Goal: Task Accomplishment & Management: Use online tool/utility

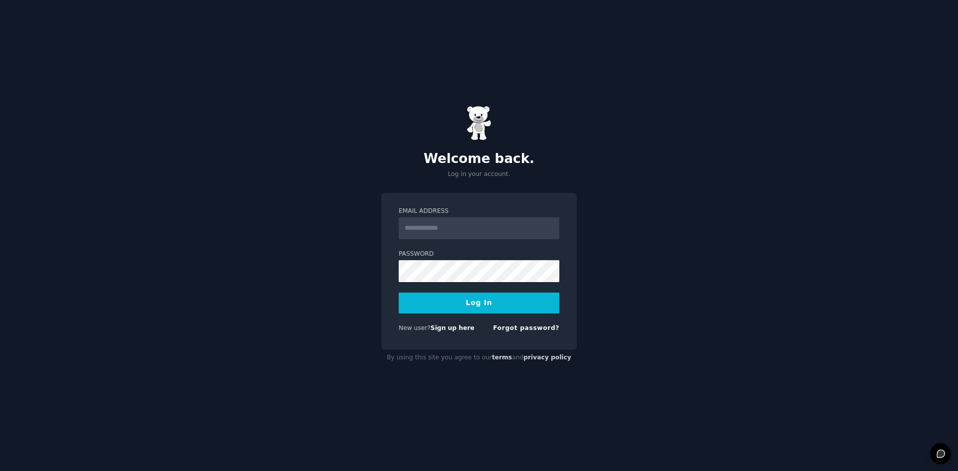
click at [487, 234] on input "Email Address" at bounding box center [479, 228] width 161 height 22
type input "**********"
click at [512, 300] on button "Log In" at bounding box center [479, 303] width 161 height 21
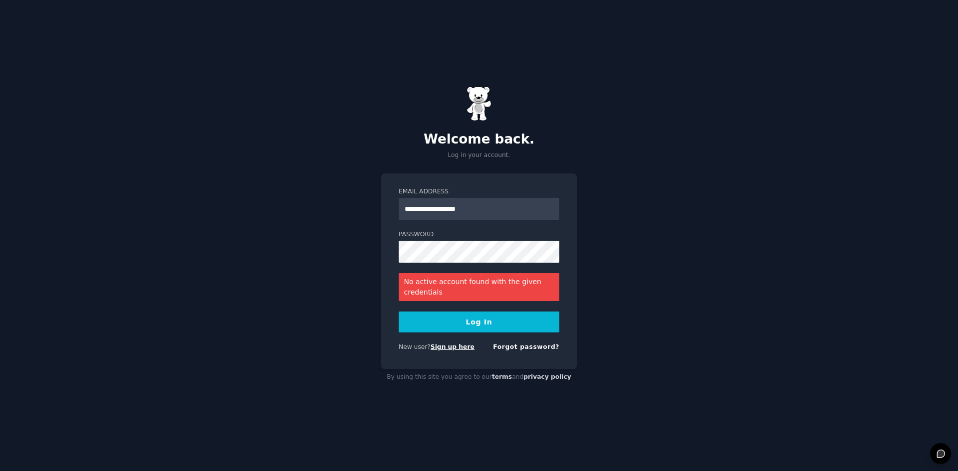
click at [456, 350] on link "Sign up here" at bounding box center [453, 347] width 44 height 7
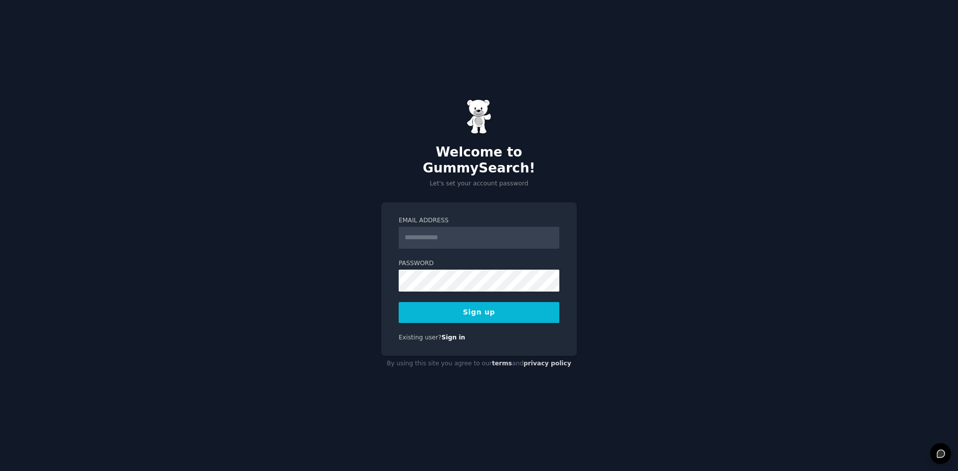
click at [410, 235] on input "Email Address" at bounding box center [479, 238] width 161 height 22
type input "**********"
click at [479, 306] on button "Sign up" at bounding box center [479, 312] width 161 height 21
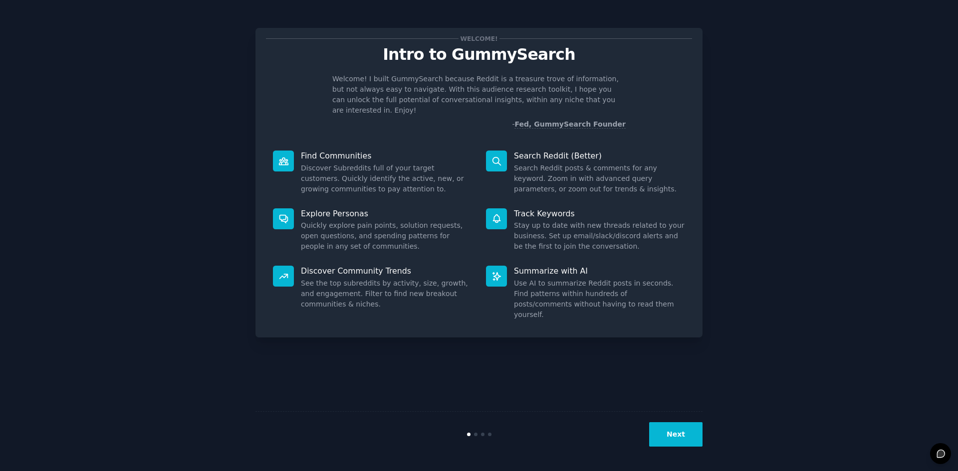
click at [673, 436] on button "Next" at bounding box center [675, 435] width 53 height 24
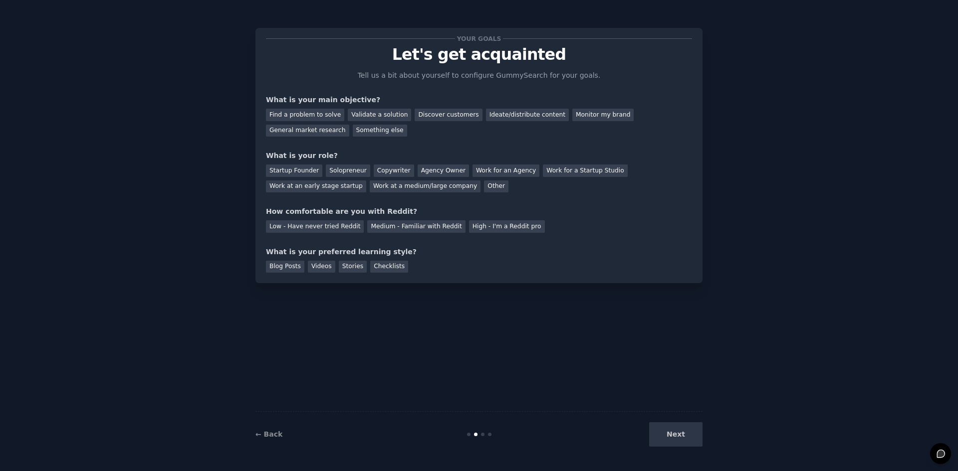
click at [673, 436] on div "Next" at bounding box center [627, 435] width 149 height 24
click at [521, 265] on div "Blog Posts Videos Stories Checklists" at bounding box center [479, 265] width 426 height 16
click at [676, 438] on div "Next" at bounding box center [627, 435] width 149 height 24
click at [427, 117] on div "Discover customers" at bounding box center [448, 115] width 67 height 12
click at [572, 116] on div "Monitor my brand" at bounding box center [602, 115] width 61 height 12
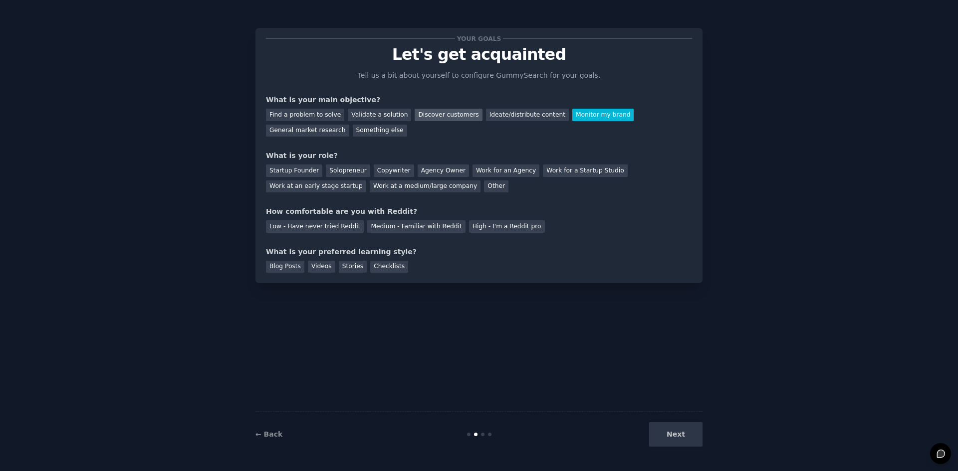
click at [427, 112] on div "Discover customers" at bounding box center [448, 115] width 67 height 12
click at [332, 172] on div "Solopreneur" at bounding box center [348, 171] width 44 height 12
click at [393, 227] on div "Medium - Familiar with Reddit" at bounding box center [416, 226] width 98 height 12
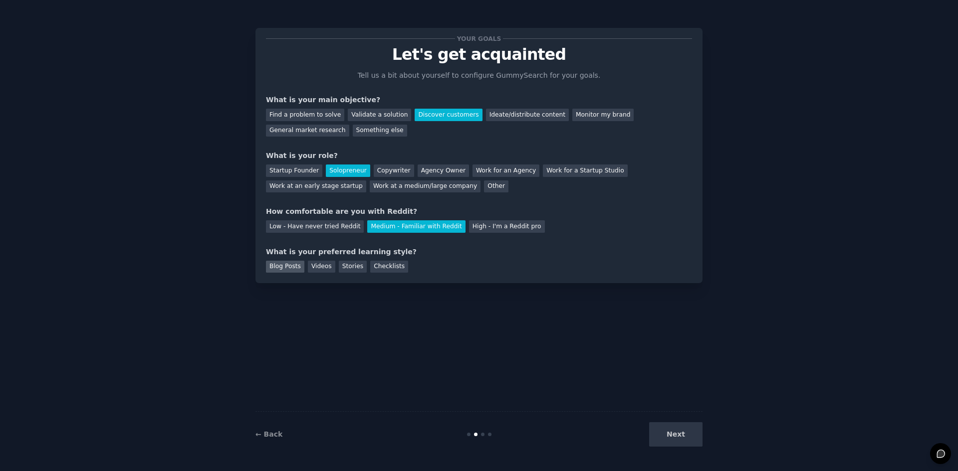
click at [295, 268] on div "Blog Posts" at bounding box center [285, 267] width 38 height 12
click at [384, 265] on div "Checklists" at bounding box center [389, 267] width 38 height 12
click at [286, 264] on div "Blog Posts" at bounding box center [285, 267] width 38 height 12
click at [661, 426] on button "Next" at bounding box center [675, 435] width 53 height 24
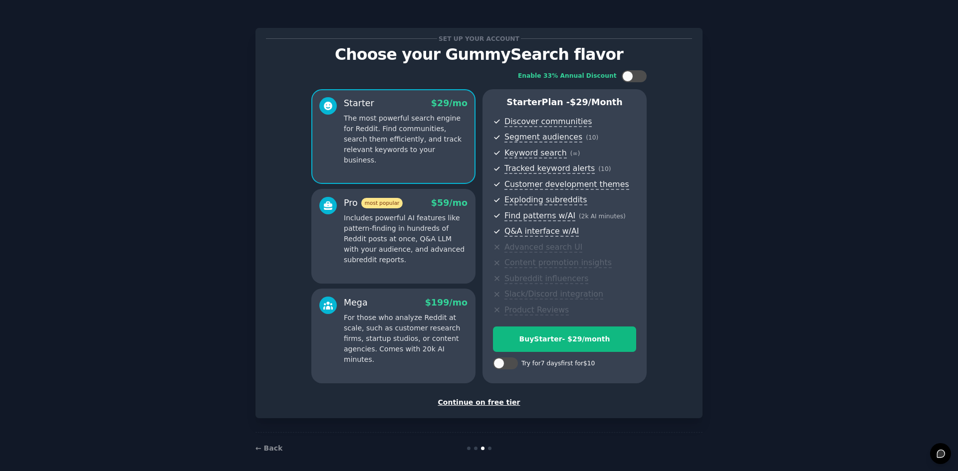
click at [485, 402] on div "Continue on free tier" at bounding box center [479, 403] width 426 height 10
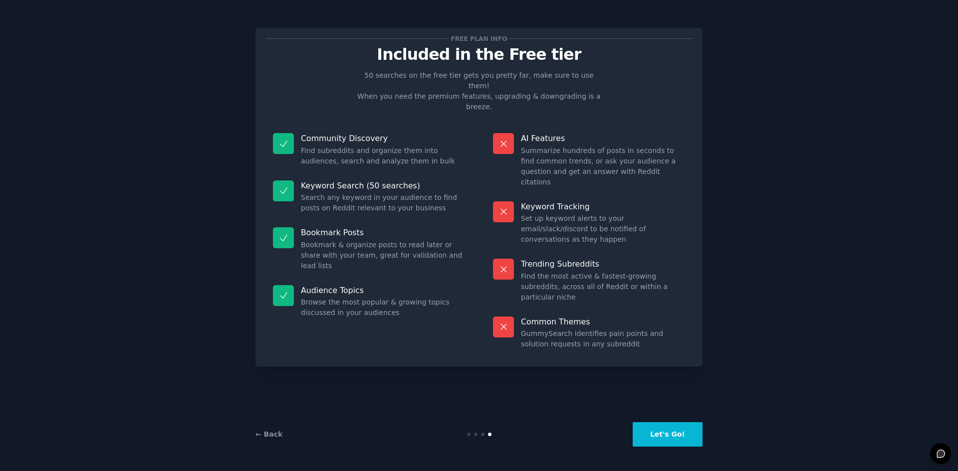
click at [673, 437] on button "Let's Go!" at bounding box center [668, 435] width 70 height 24
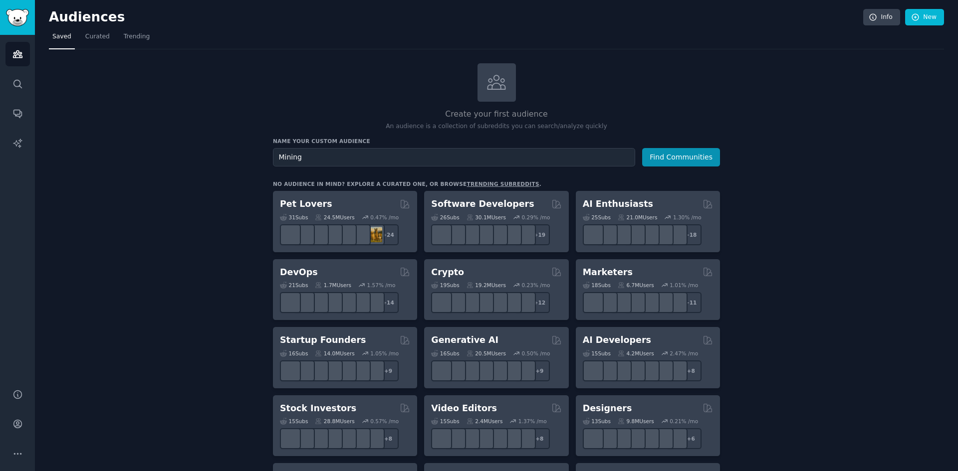
type input "Mining"
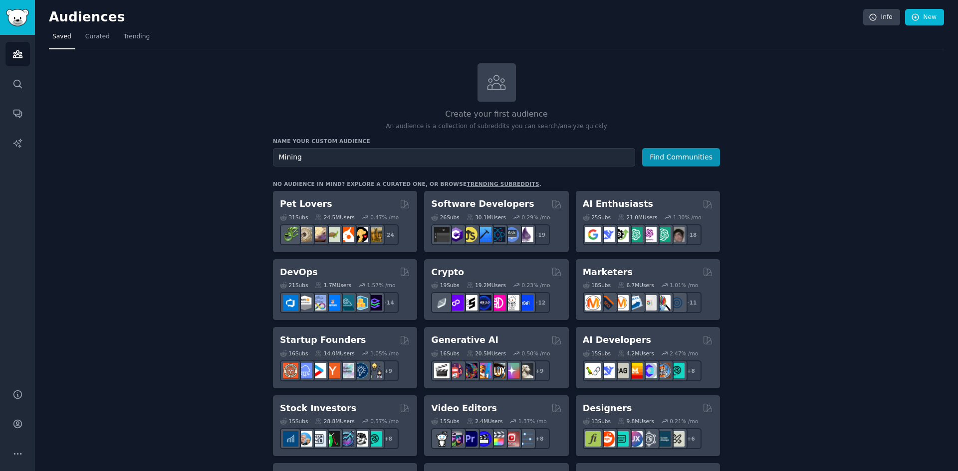
click at [642, 148] on button "Find Communities" at bounding box center [681, 157] width 78 height 18
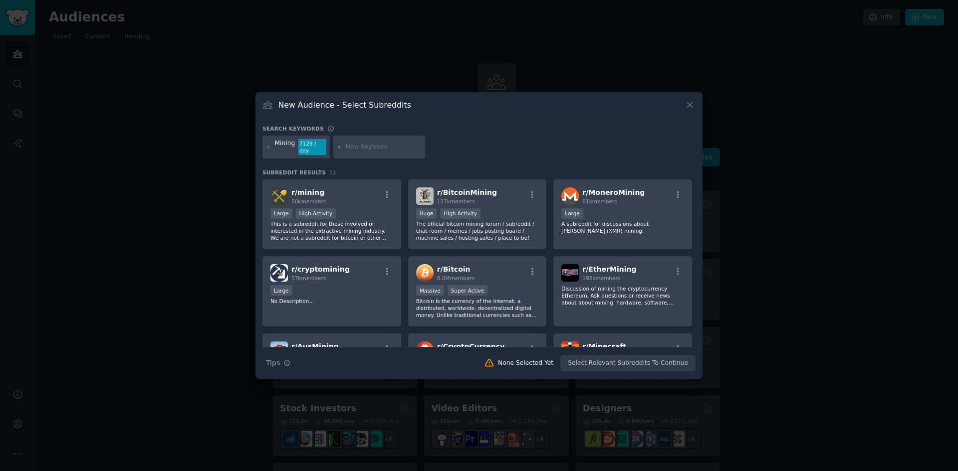
click at [369, 148] on input "text" at bounding box center [384, 147] width 76 height 9
click at [350, 211] on div "Large High Activity" at bounding box center [331, 215] width 123 height 12
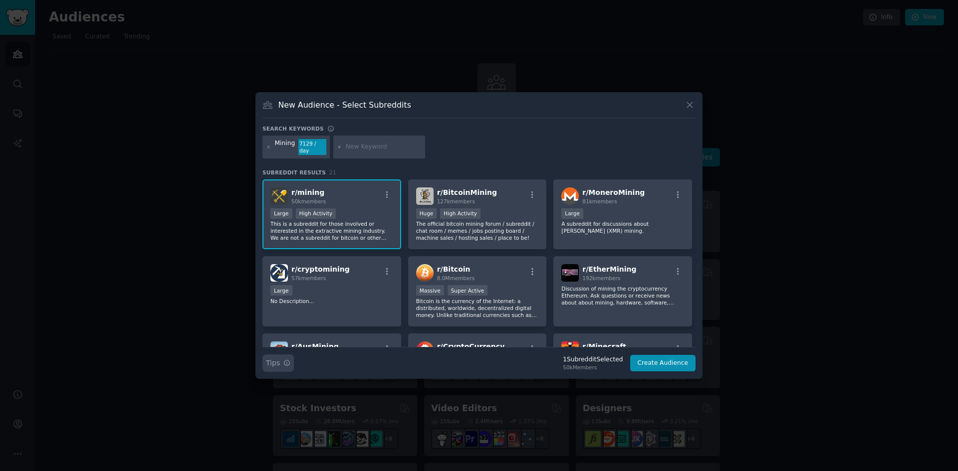
click at [287, 360] on icon "button" at bounding box center [286, 363] width 7 height 7
click at [350, 145] on input "text" at bounding box center [384, 147] width 76 height 9
type input "PI miners"
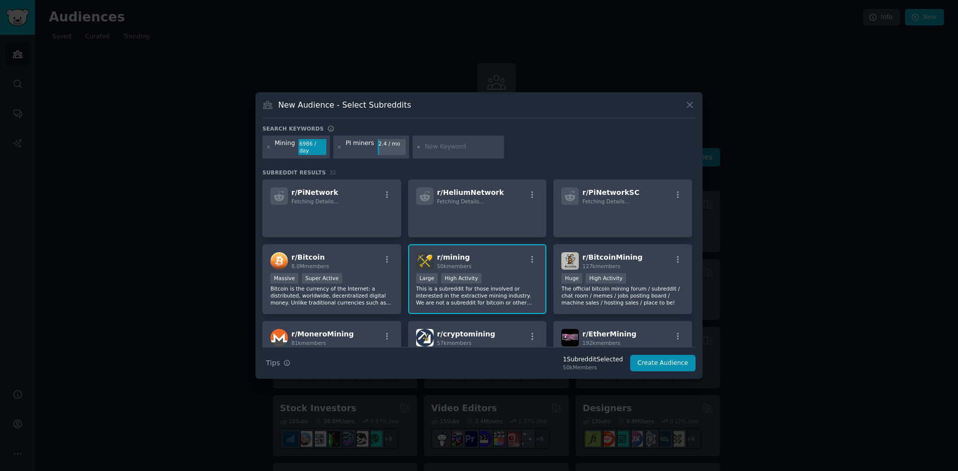
click at [369, 147] on div "PI miners" at bounding box center [360, 147] width 28 height 16
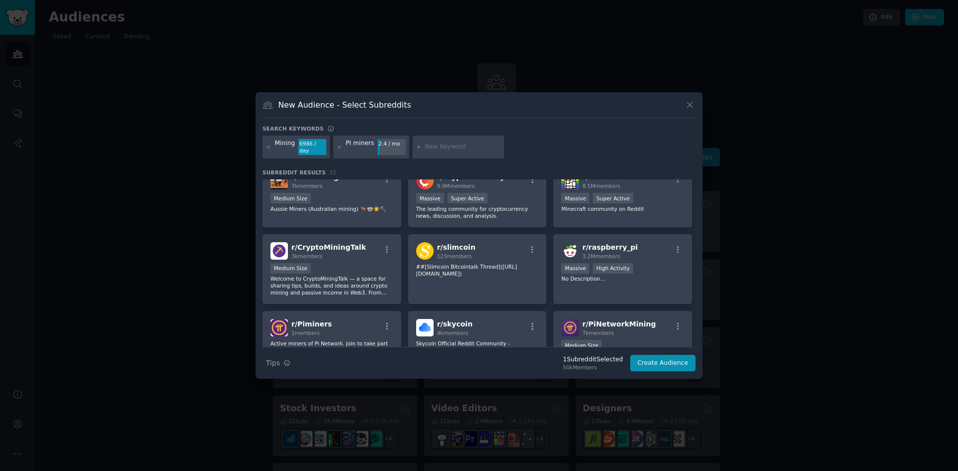
scroll to position [240, 0]
click at [356, 276] on p "Welcome to CryptoMiningTalk — a space for sharing tips, builds, and ideas aroun…" at bounding box center [331, 285] width 123 height 21
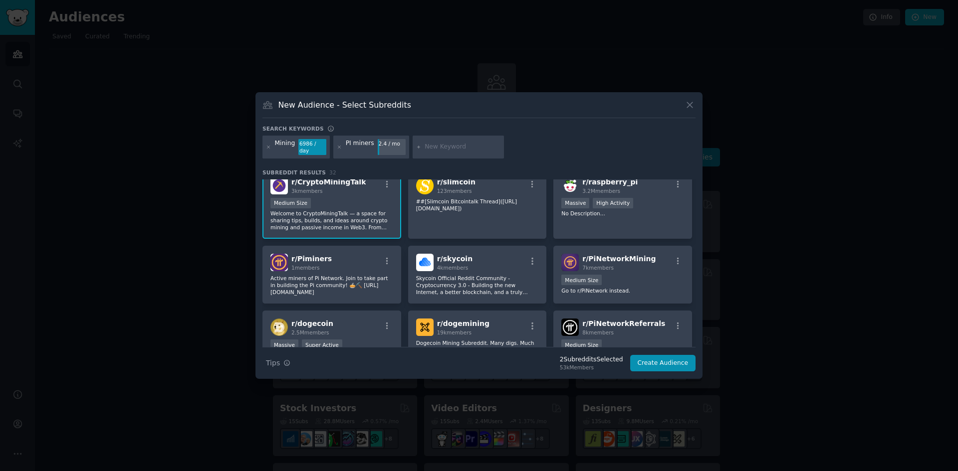
scroll to position [305, 0]
click at [366, 262] on div "r/ Piminers 1 members" at bounding box center [331, 261] width 123 height 17
click at [676, 363] on button "Create Audience" at bounding box center [663, 363] width 66 height 17
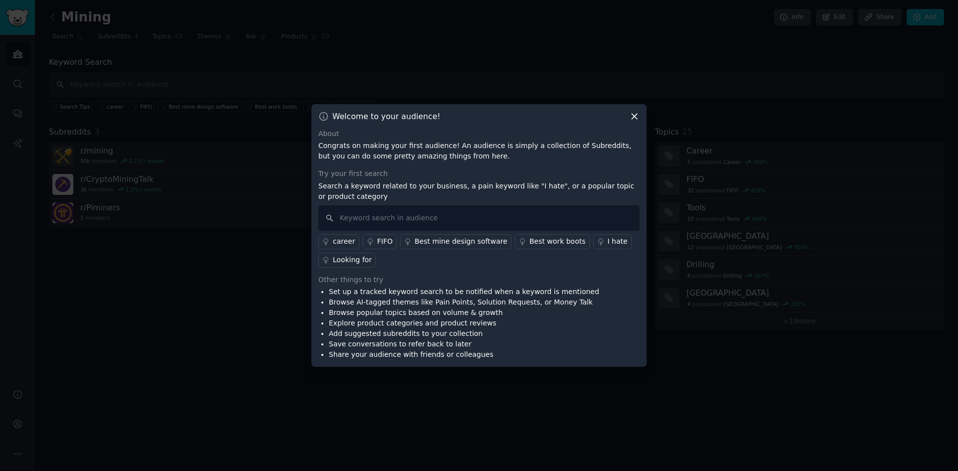
click at [633, 113] on icon at bounding box center [634, 116] width 10 height 10
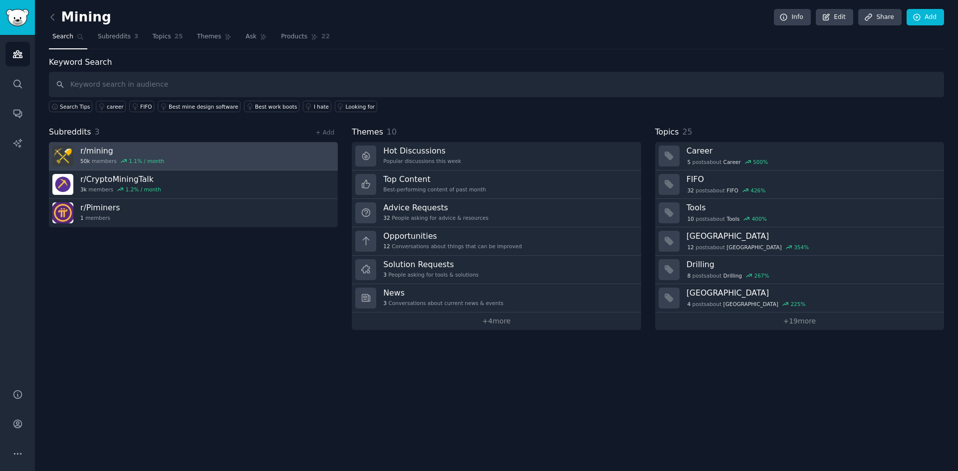
click at [197, 157] on link "r/ mining 50k members 1.1 % / month" at bounding box center [193, 156] width 289 height 28
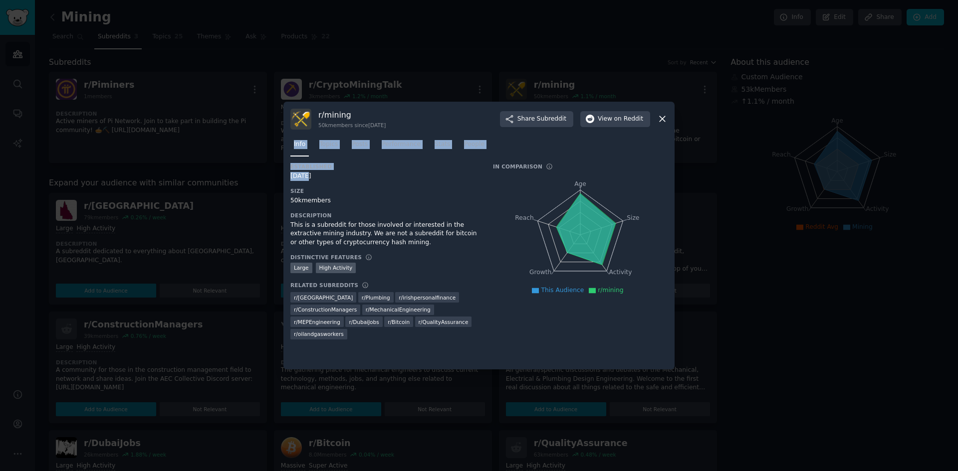
drag, startPoint x: 304, startPoint y: 171, endPoint x: 661, endPoint y: 118, distance: 361.1
click at [661, 118] on div "r/ mining 50k members since [DATE] Share Subreddit View on Reddit Info Topics P…" at bounding box center [478, 236] width 391 height 268
click at [661, 118] on icon at bounding box center [662, 119] width 10 height 10
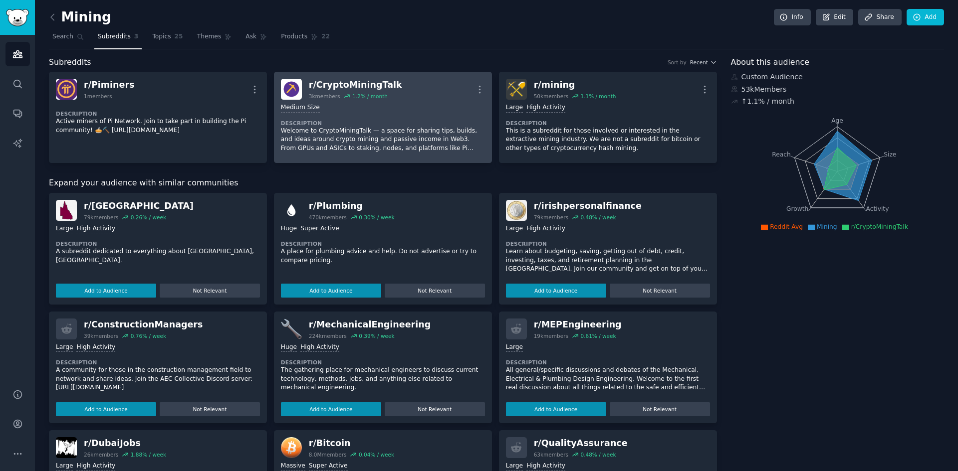
click at [407, 124] on dt "Description" at bounding box center [383, 123] width 204 height 7
